Goal: Task Accomplishment & Management: Complete application form

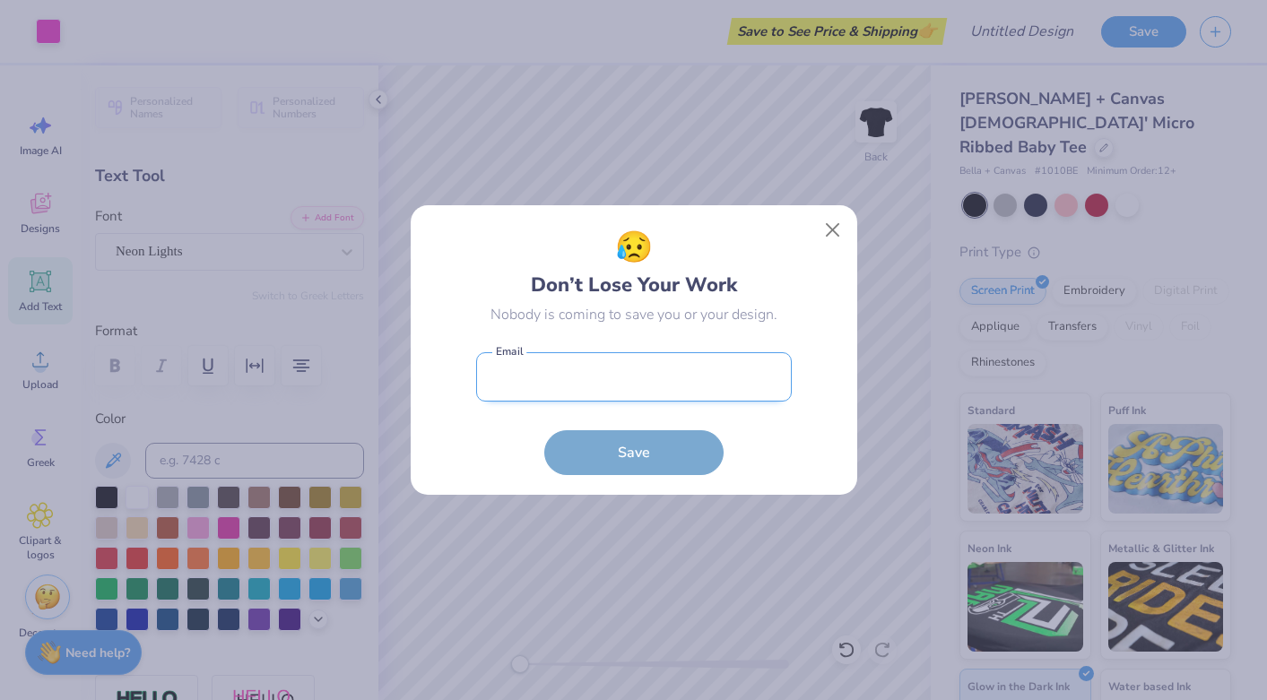
scroll to position [439, 0]
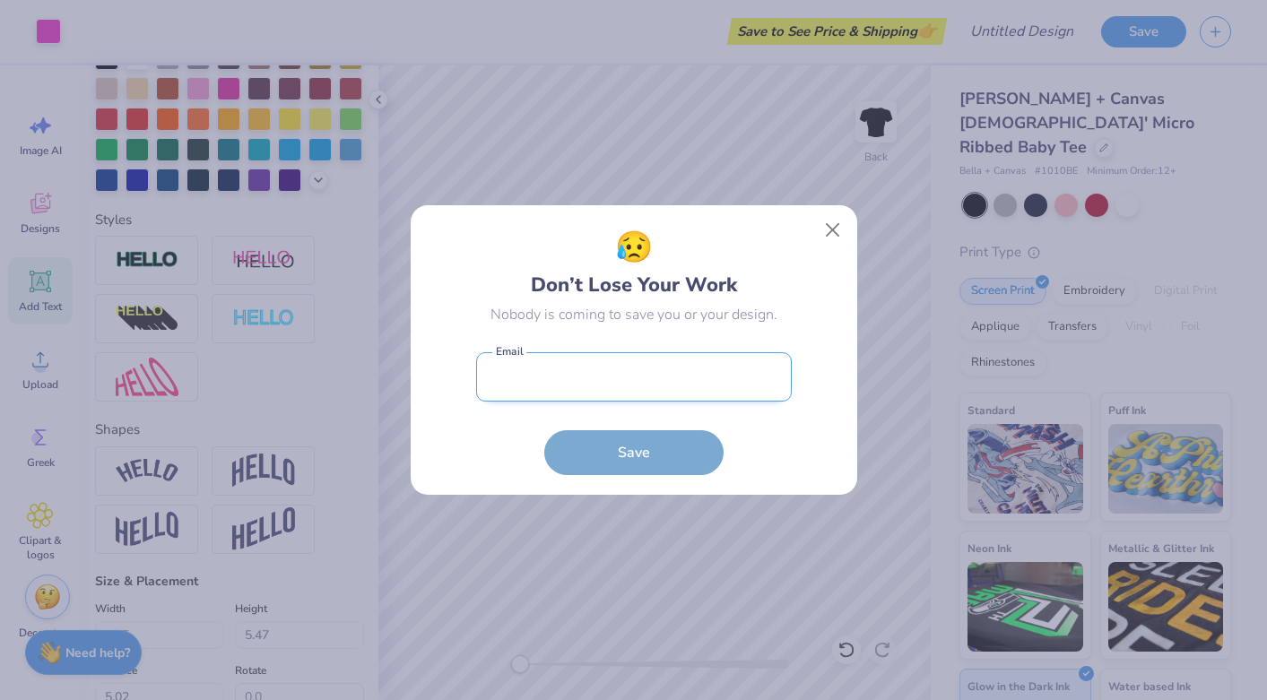
click at [612, 391] on input "email" at bounding box center [634, 376] width 316 height 49
type input "[PERSON_NAME][EMAIL_ADDRESS][DOMAIN_NAME]"
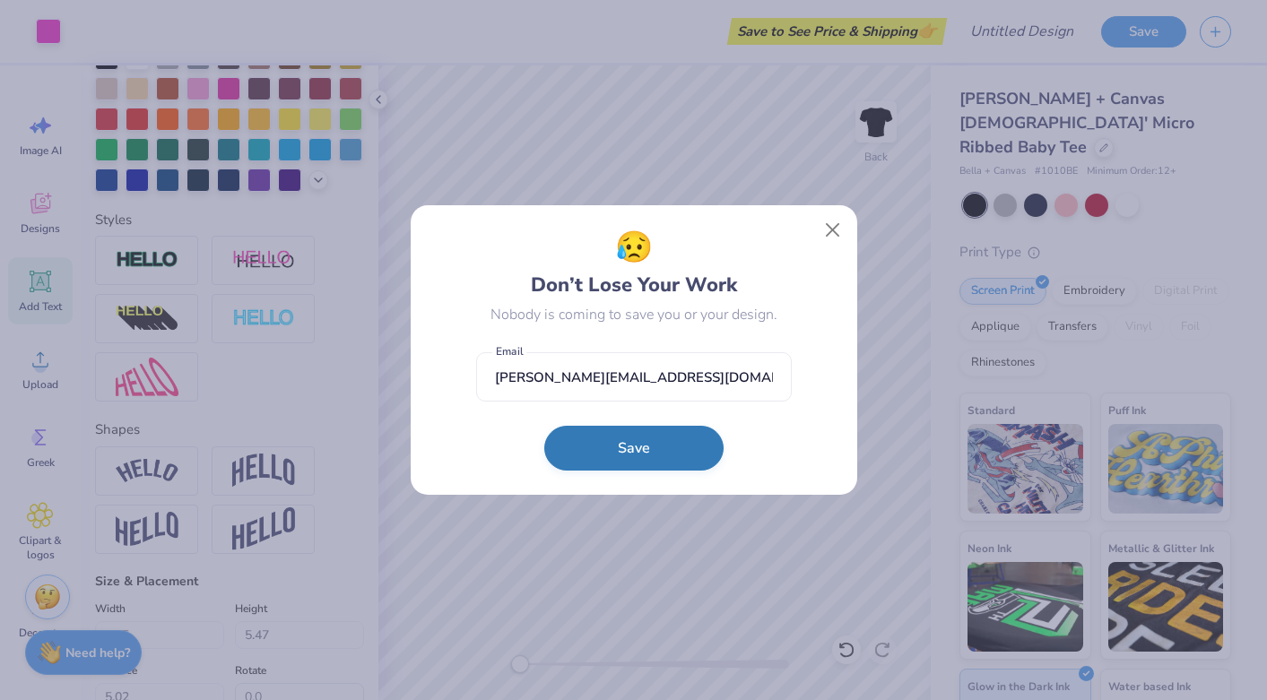
click at [642, 450] on button "Save" at bounding box center [633, 448] width 179 height 45
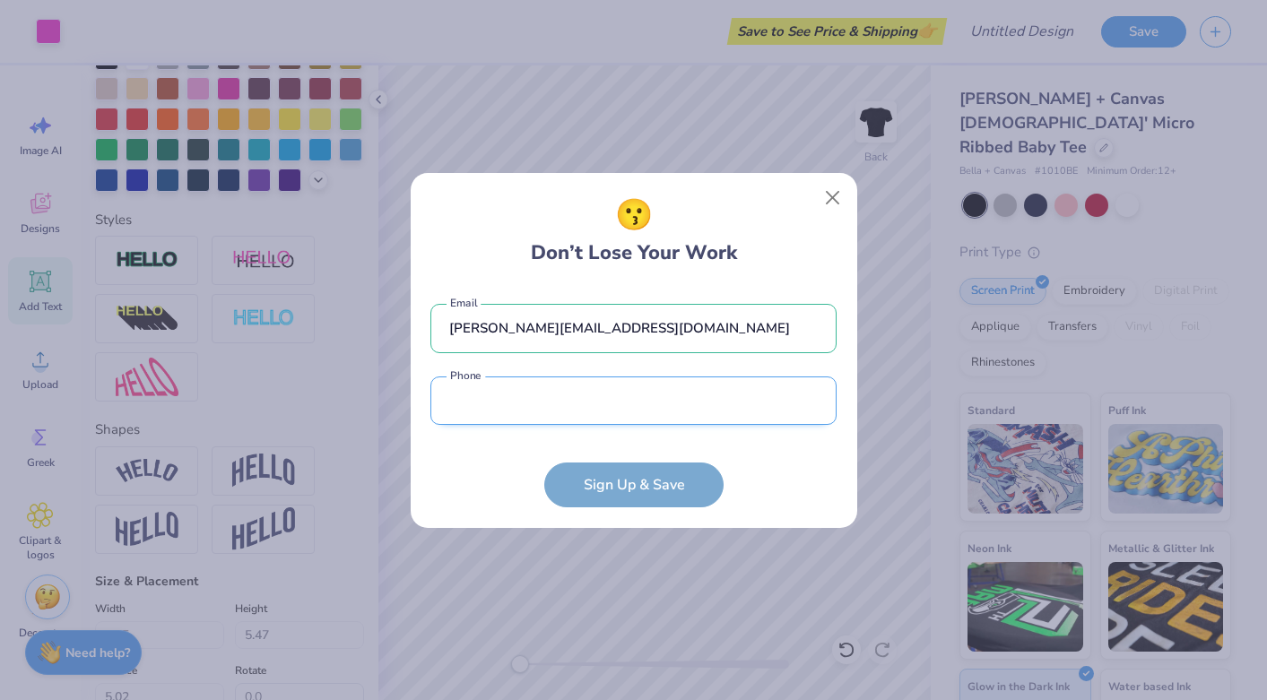
click at [588, 404] on input "tel" at bounding box center [633, 401] width 406 height 49
type input "(171) 868-7327"
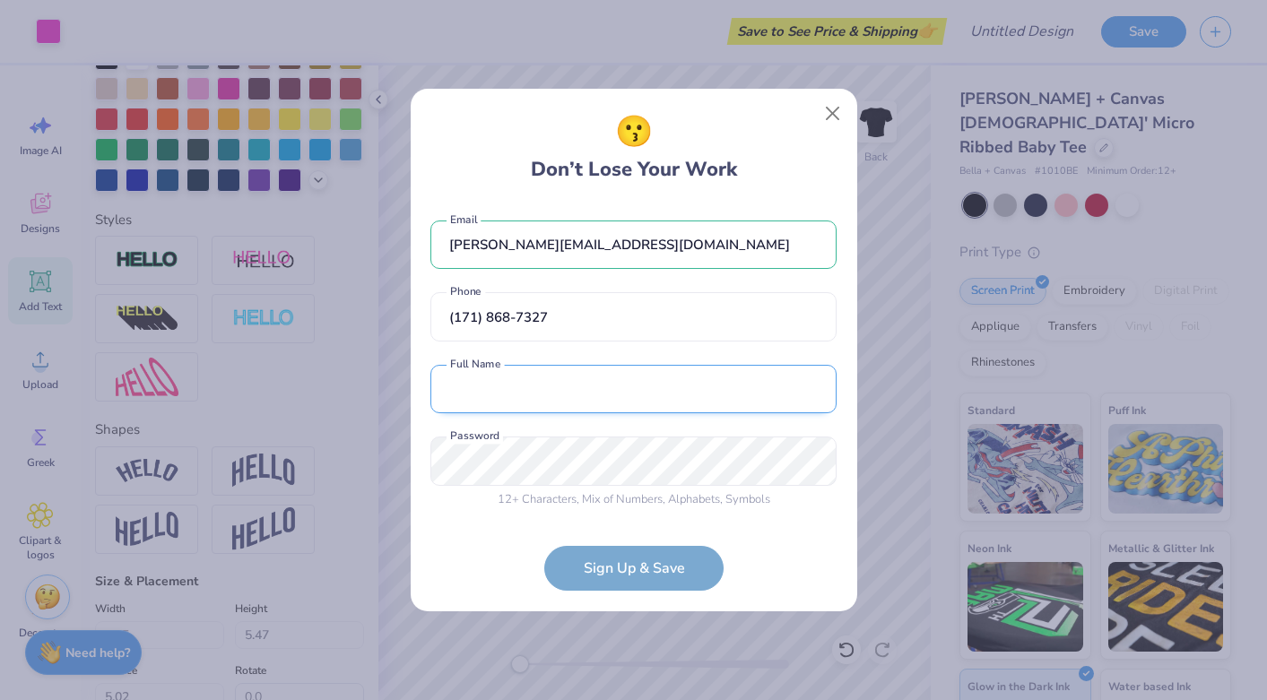
click at [571, 389] on input "text" at bounding box center [633, 389] width 406 height 49
type input "L"
type input "a"
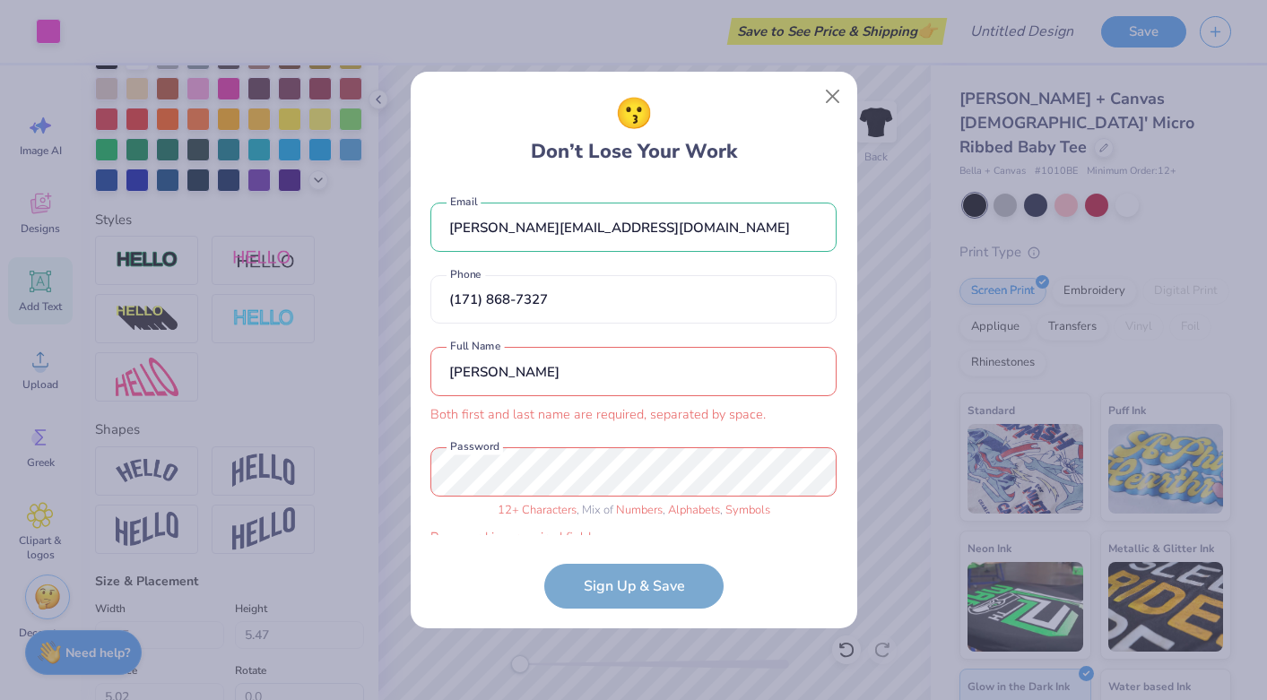
click at [575, 379] on input "[PERSON_NAME]" at bounding box center [633, 371] width 406 height 49
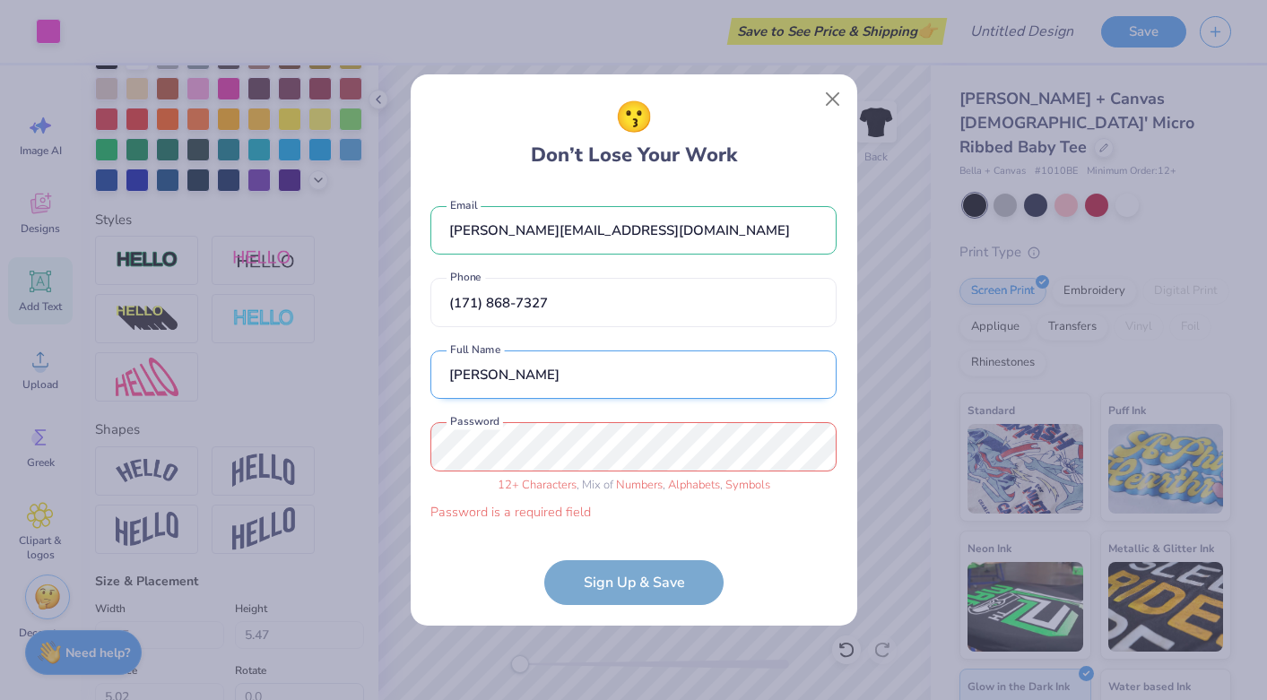
type input "[PERSON_NAME]"
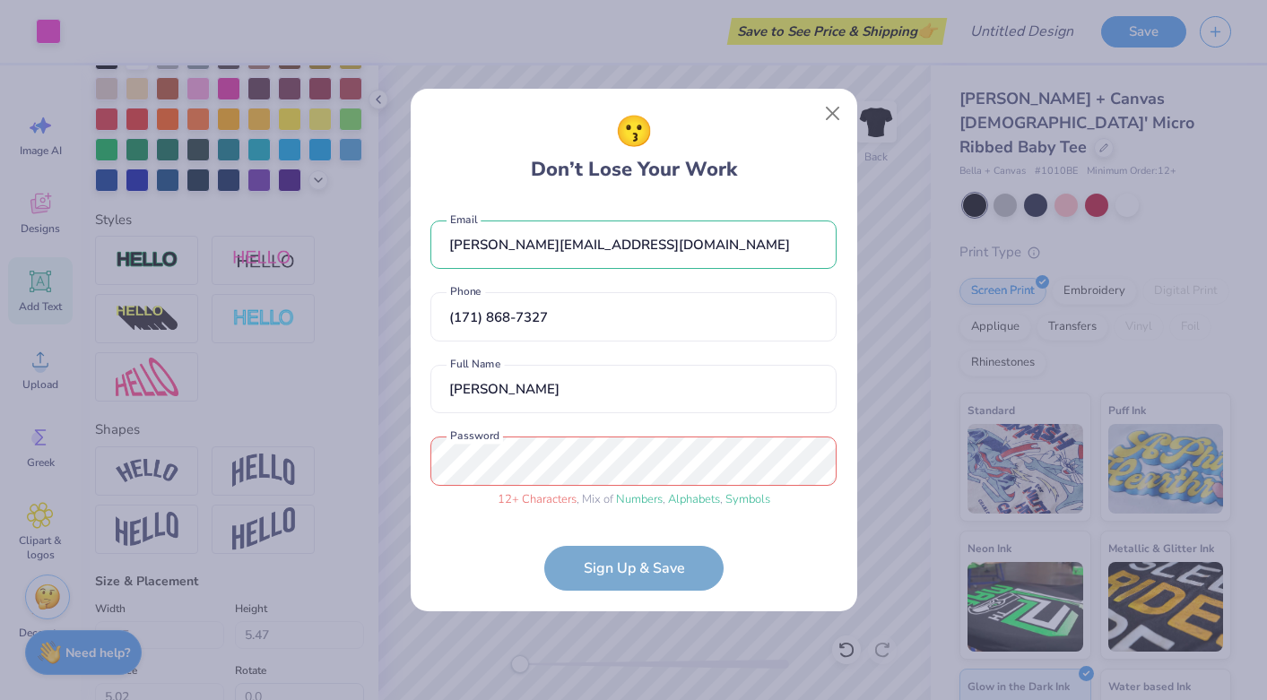
click at [416, 458] on div "😗 Don’t Lose Your Work [PERSON_NAME][EMAIL_ADDRESS][DOMAIN_NAME] Email [PHONE_N…" at bounding box center [634, 350] width 447 height 523
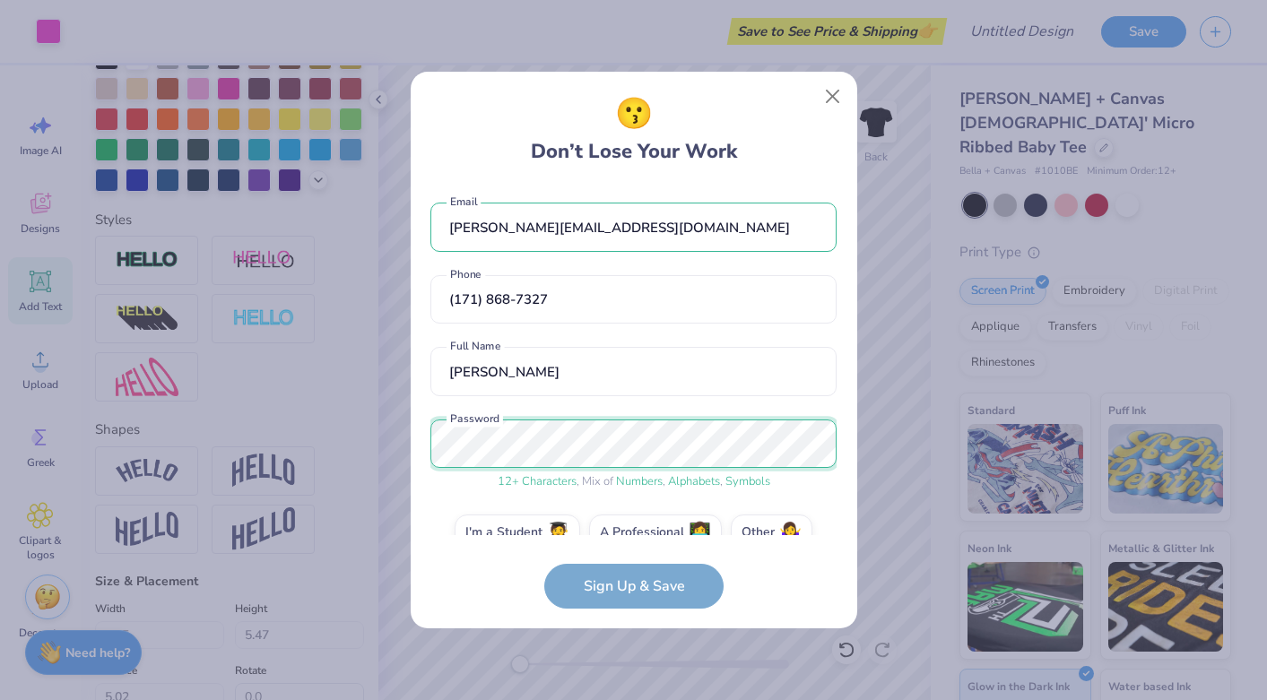
scroll to position [33, 0]
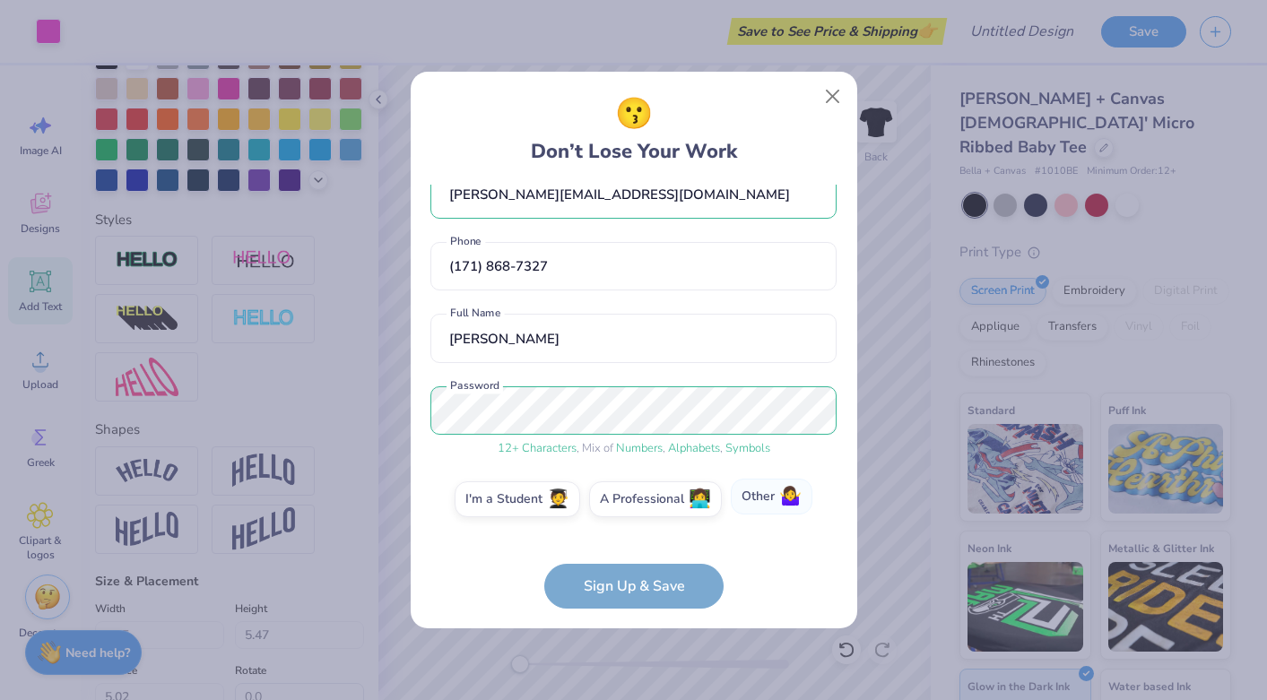
click at [751, 496] on label "Other 🤷‍♀️" at bounding box center [772, 497] width 82 height 36
click at [639, 531] on input "Other 🤷‍♀️" at bounding box center [634, 537] width 12 height 12
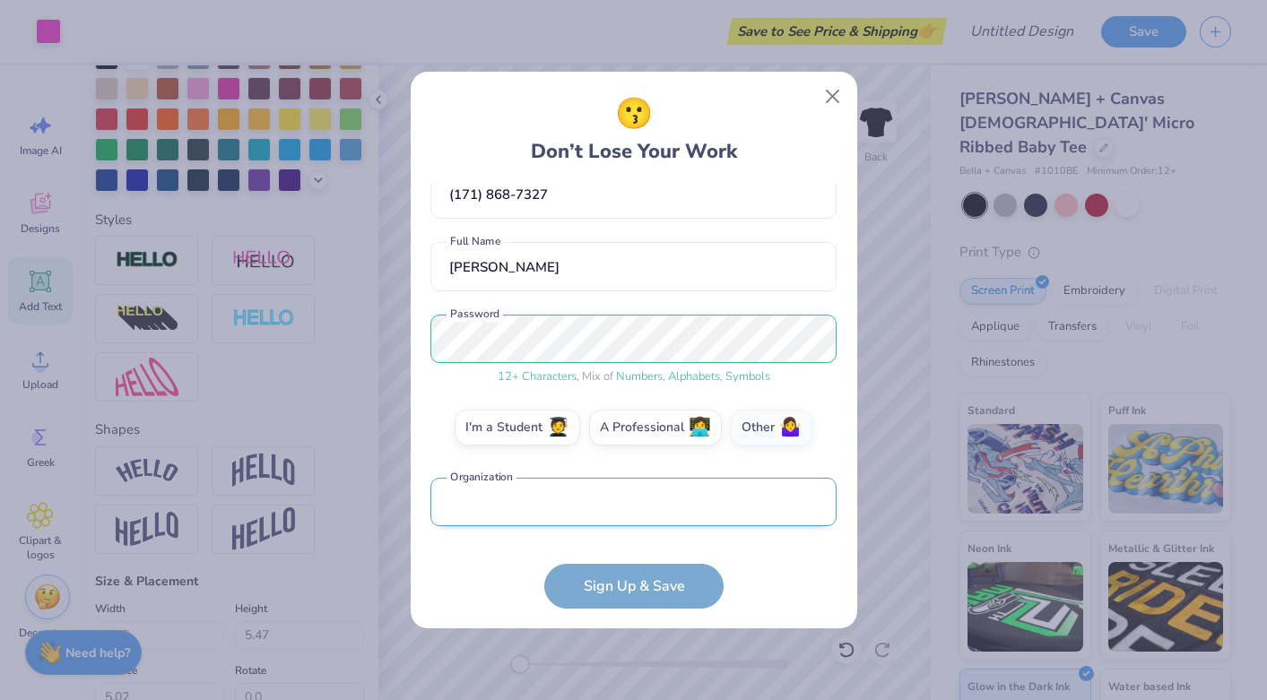
click at [644, 505] on input "text" at bounding box center [633, 502] width 406 height 49
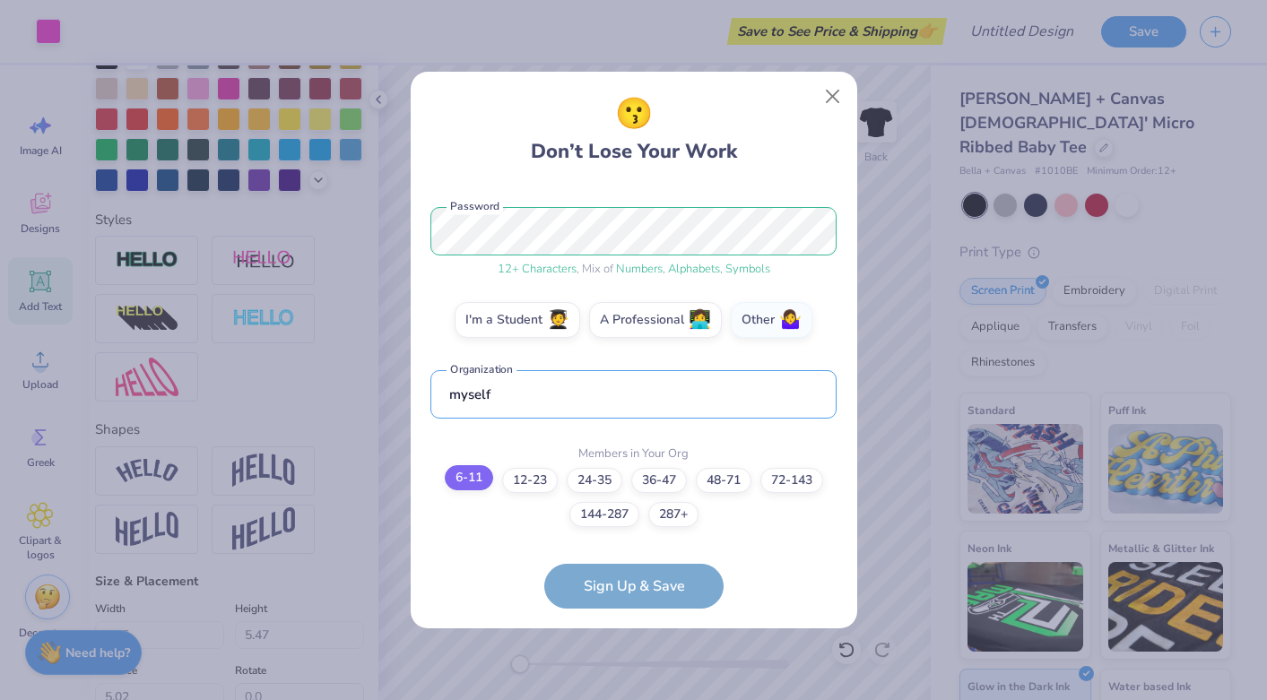
type input "myself"
click at [461, 472] on label "6-11" at bounding box center [469, 477] width 48 height 25
click at [628, 699] on input "6-11" at bounding box center [634, 710] width 12 height 12
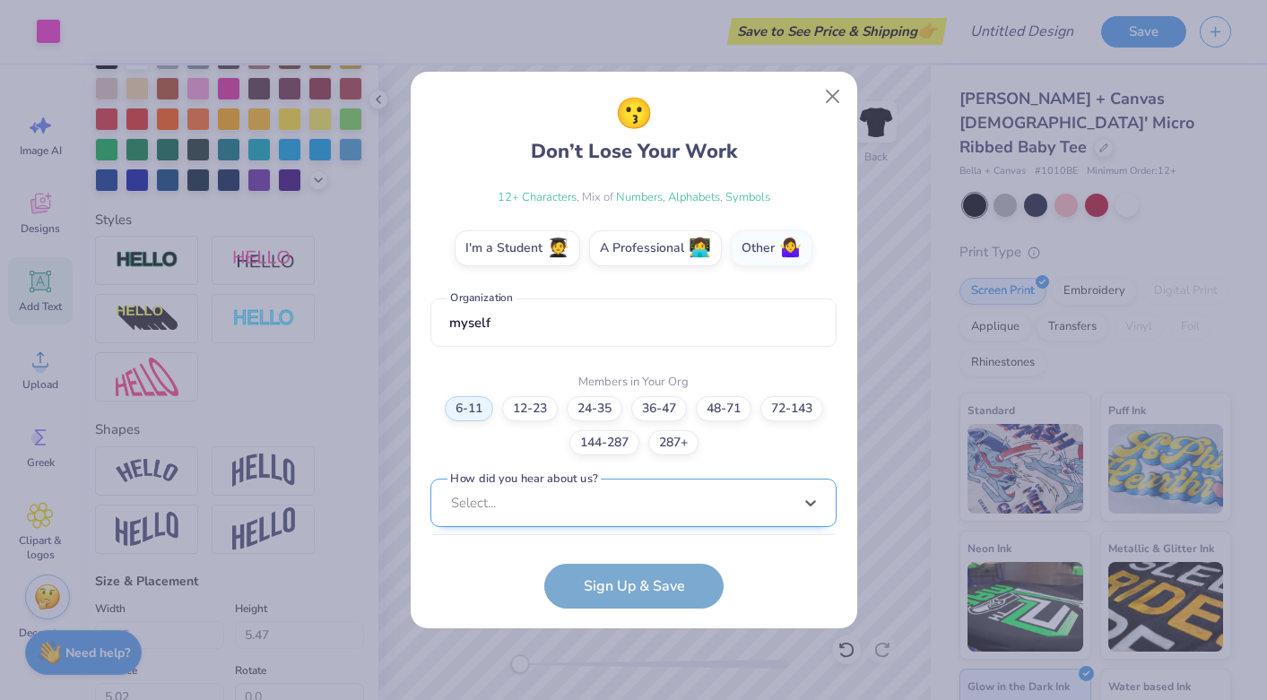
click at [519, 515] on div "option LinkedIn focused, 9 of 15. 15 results available. Use Up and Down to choo…" at bounding box center [633, 642] width 406 height 327
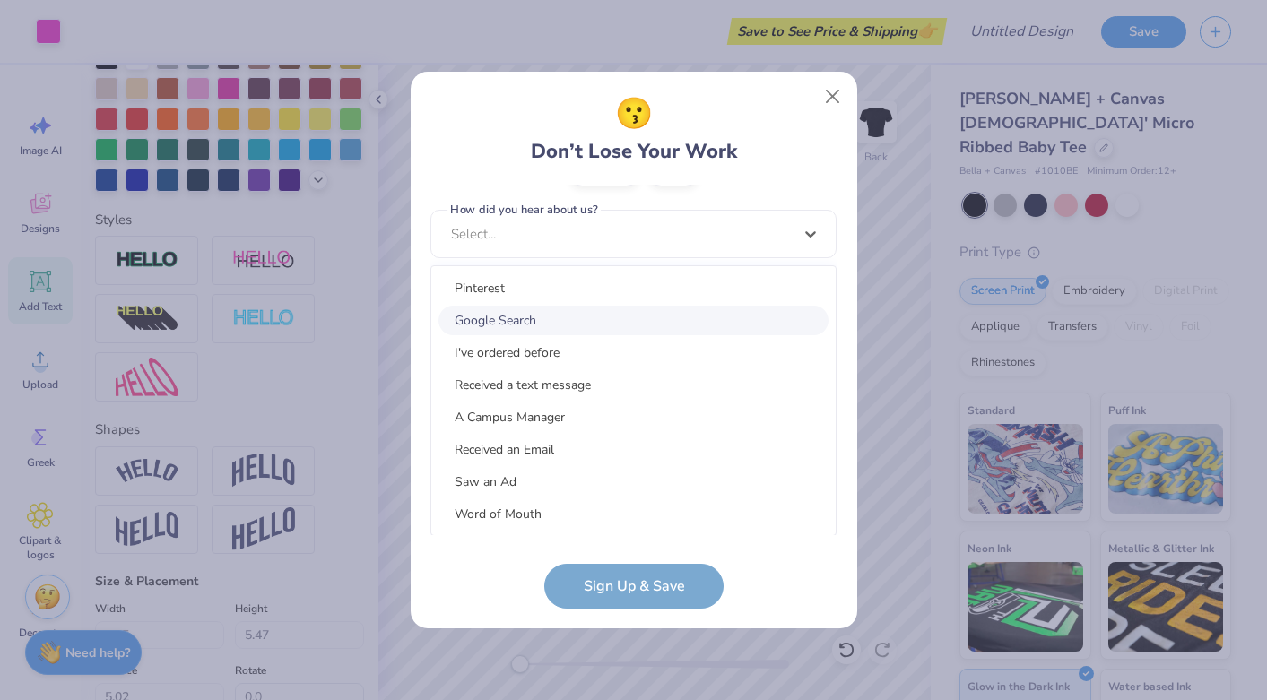
click at [531, 322] on div "Google Search" at bounding box center [633, 321] width 390 height 30
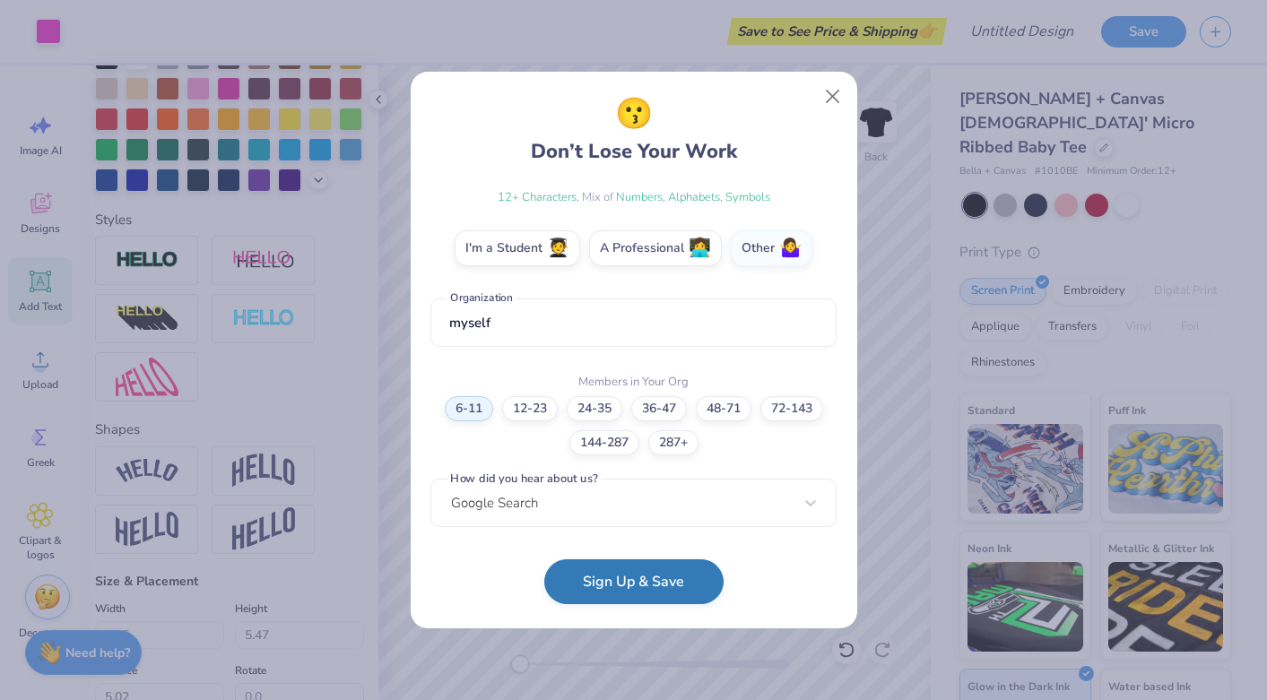
click at [619, 584] on button "Sign Up & Save" at bounding box center [633, 582] width 179 height 45
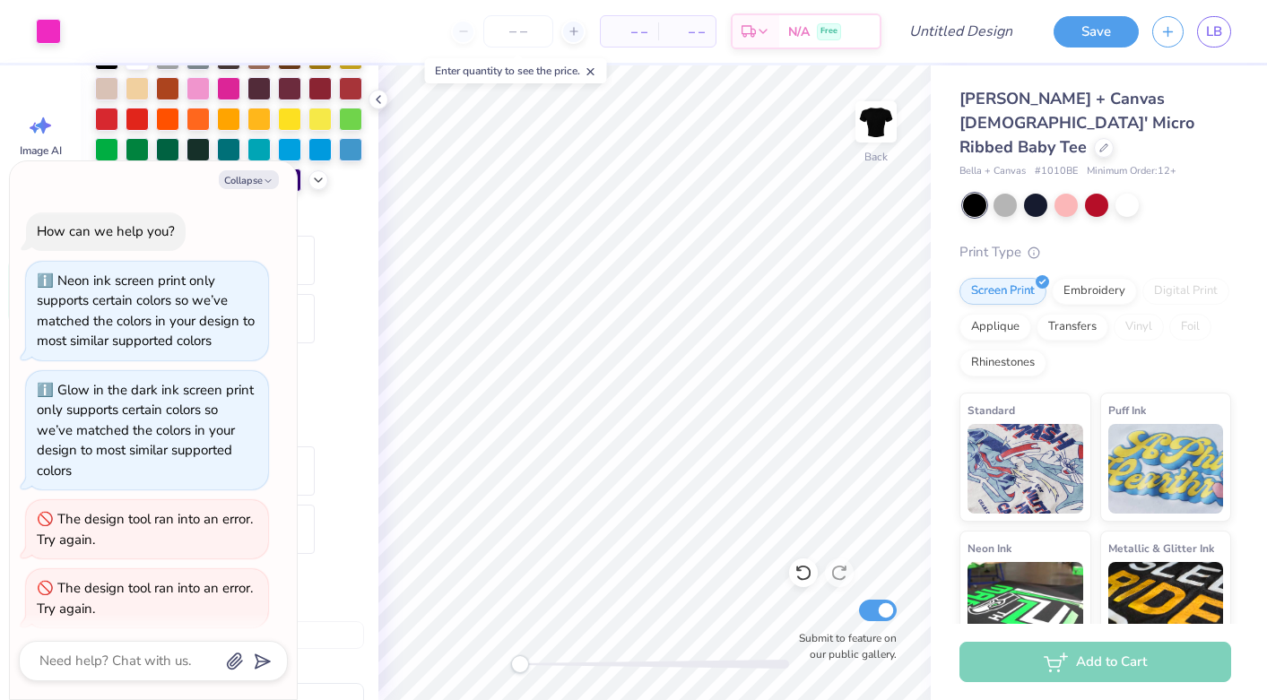
scroll to position [10, 0]
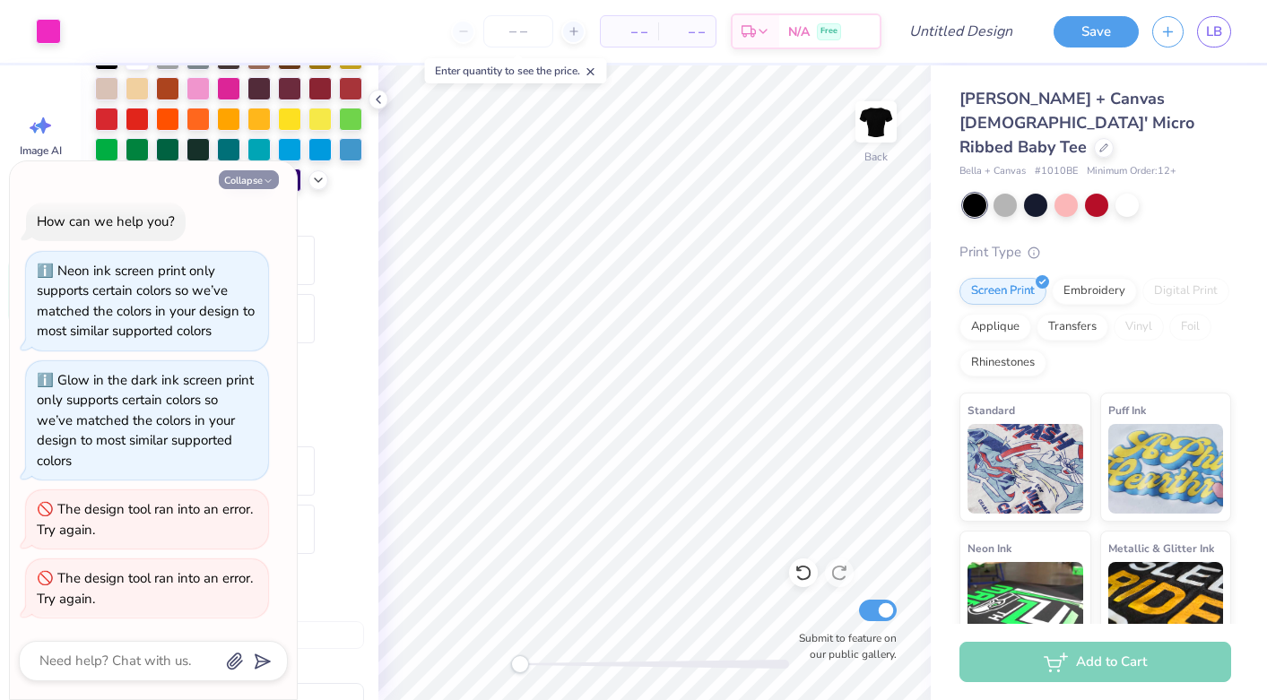
click at [273, 178] on button "Collapse" at bounding box center [249, 179] width 60 height 19
type textarea "x"
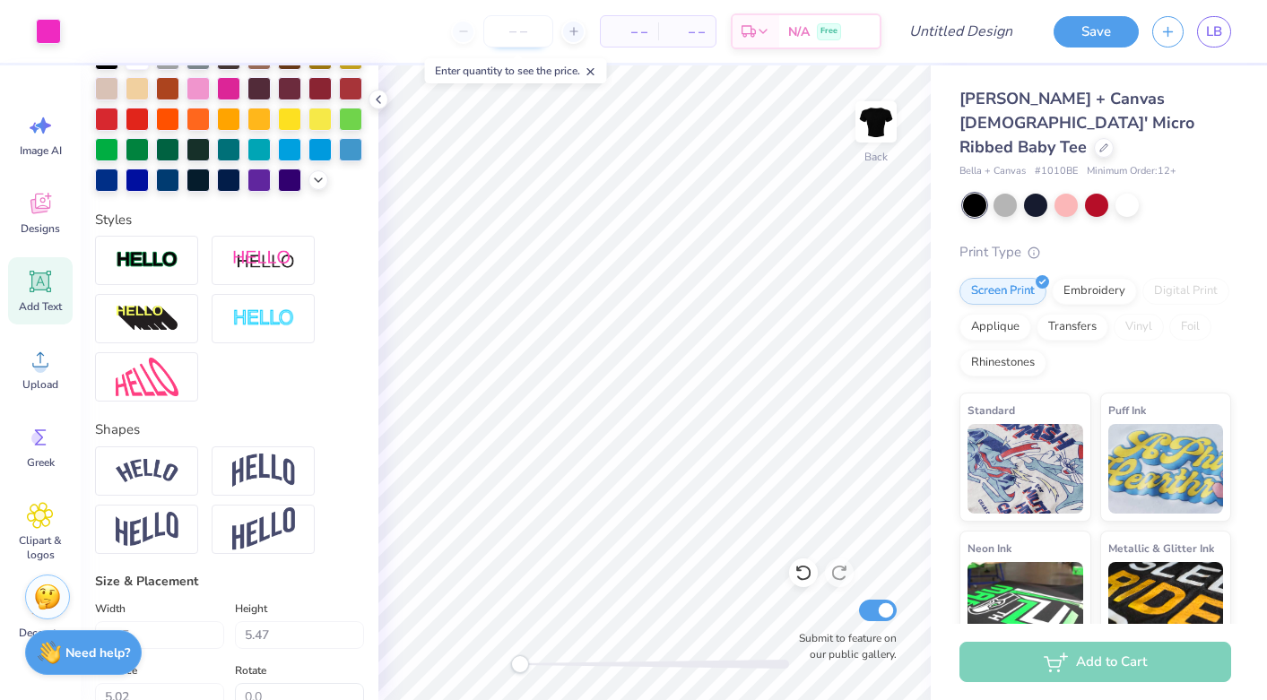
click at [527, 28] on input "number" at bounding box center [518, 31] width 70 height 32
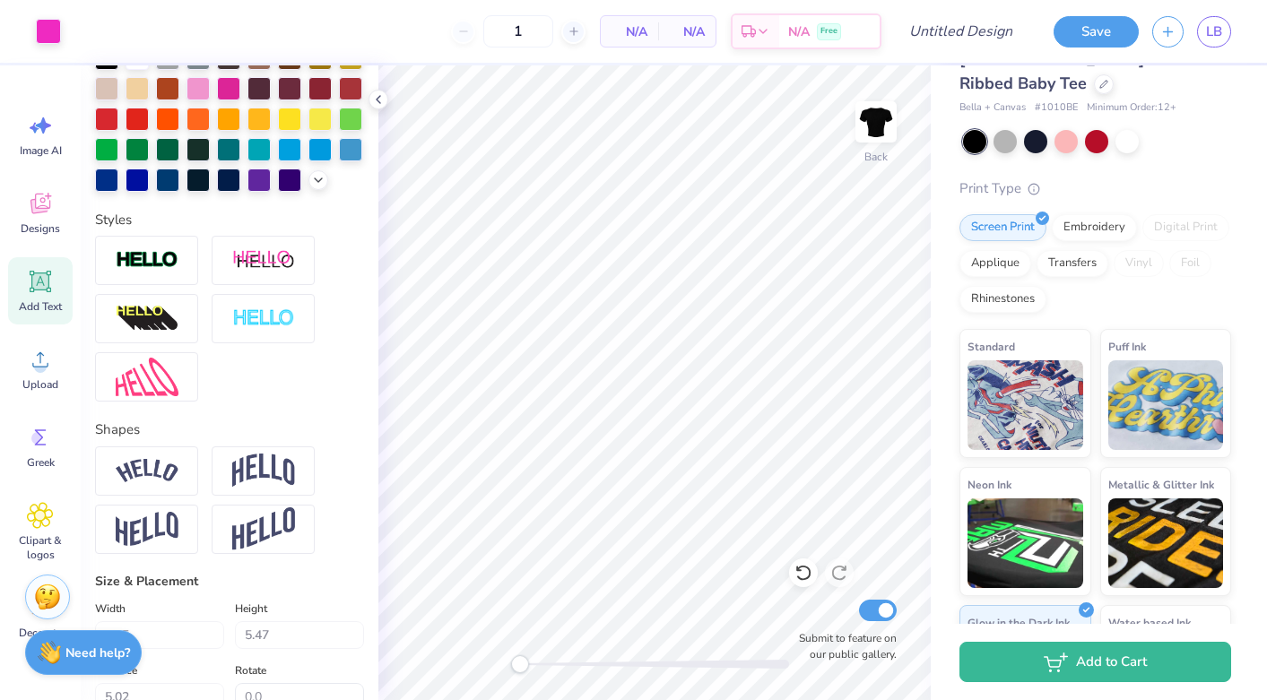
scroll to position [0, 0]
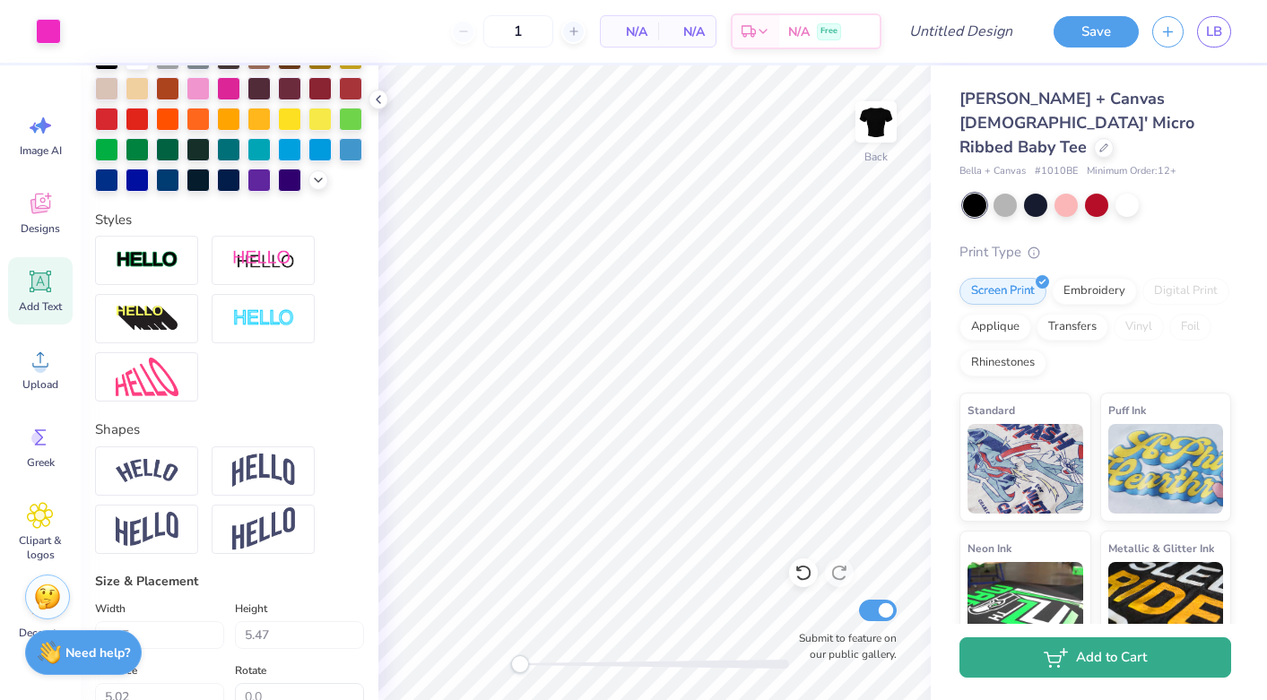
type input "12"
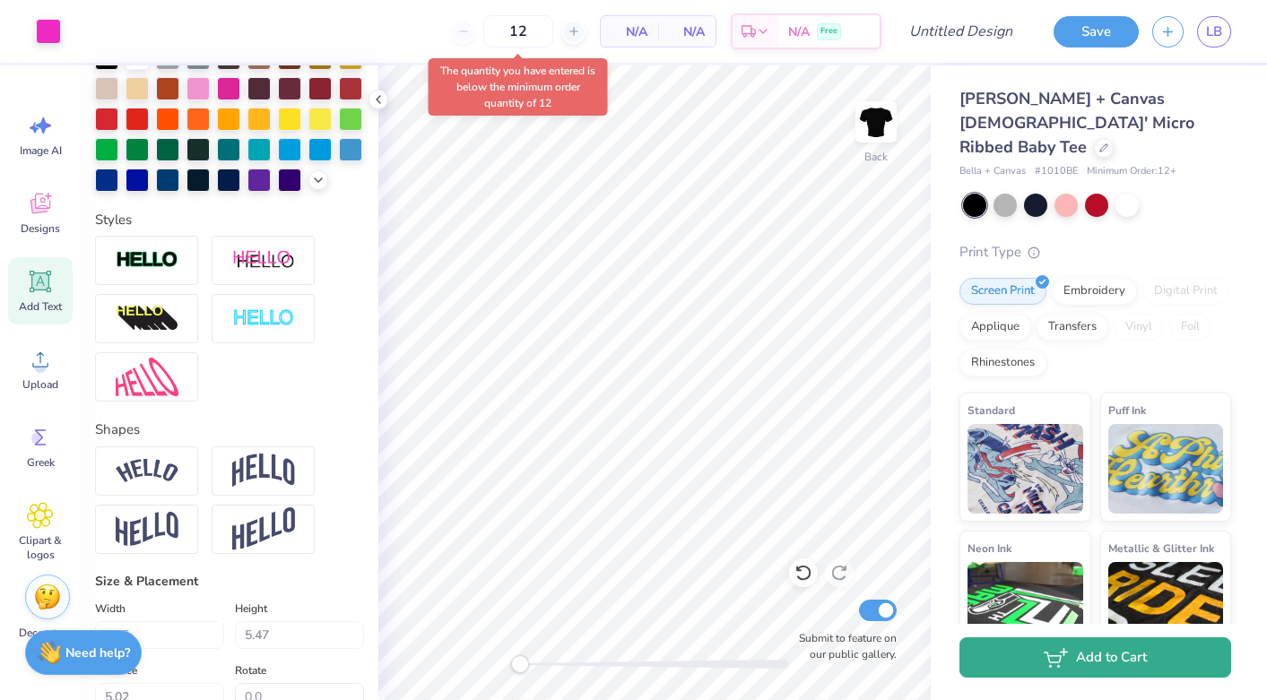
click at [1115, 656] on button "Add to Cart" at bounding box center [1095, 658] width 272 height 40
